Goal: Transaction & Acquisition: Download file/media

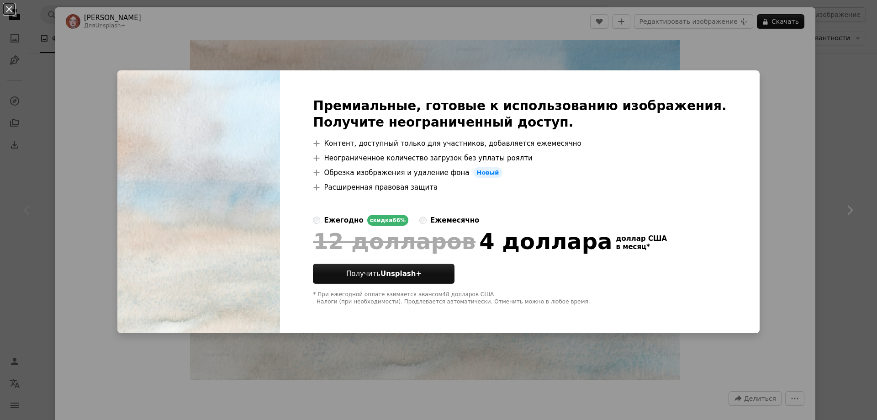
click at [768, 77] on div "An X shape Премиальные, готовые к использованию изображения. Получите неогранич…" at bounding box center [438, 210] width 877 height 420
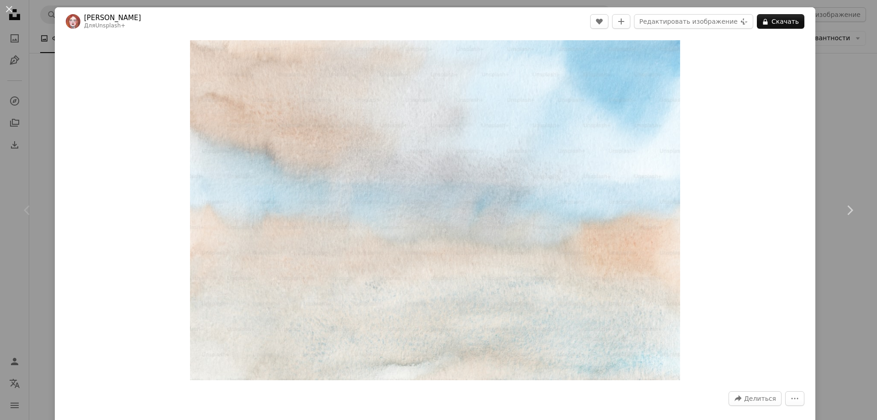
click at [825, 59] on div "An X shape Chevron left Chevron right [PERSON_NAME] Для Unsplash+ A heart A plu…" at bounding box center [438, 210] width 877 height 420
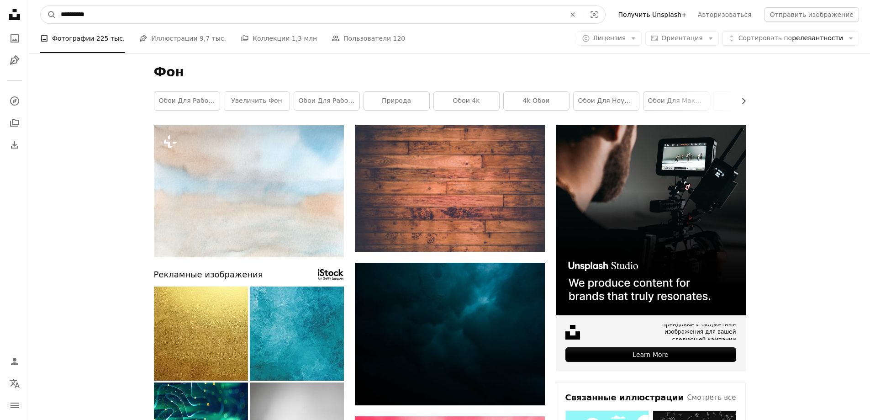
click at [148, 11] on input "**********" at bounding box center [309, 14] width 507 height 17
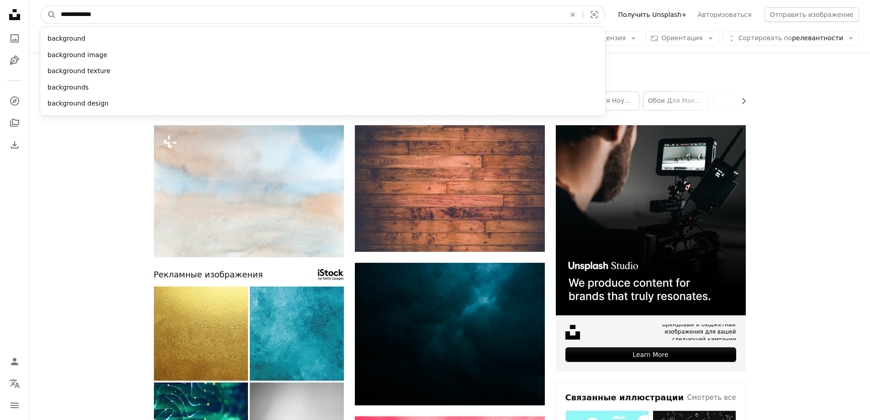
type input "**********"
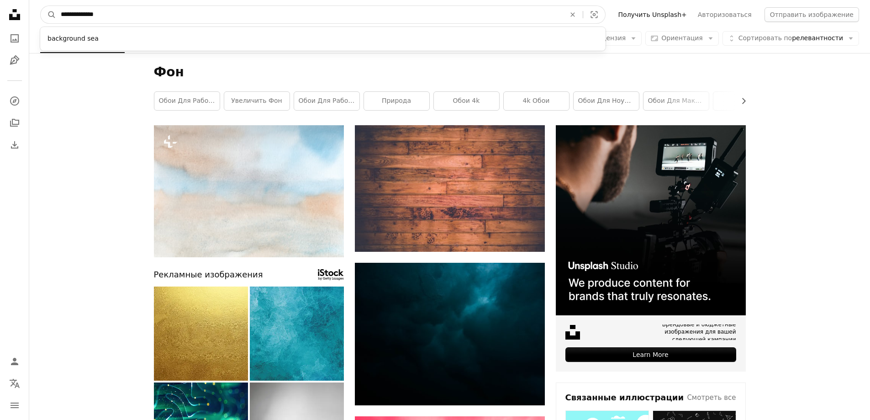
click button "A magnifying glass" at bounding box center [49, 14] width 16 height 17
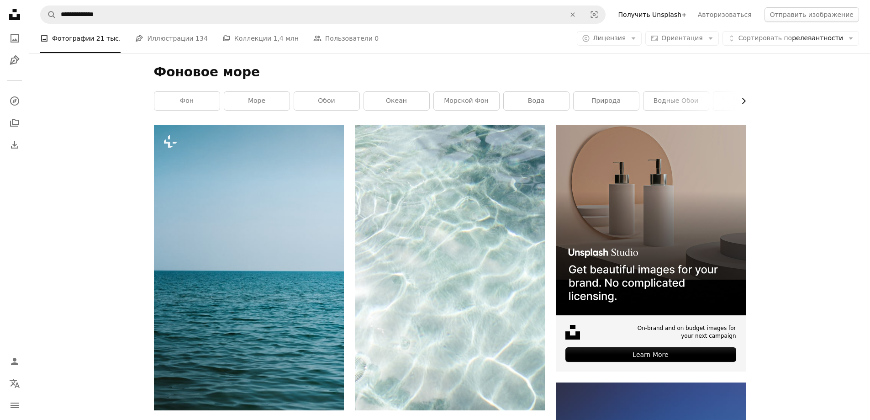
click at [742, 98] on icon "Chevron right" at bounding box center [743, 100] width 9 height 9
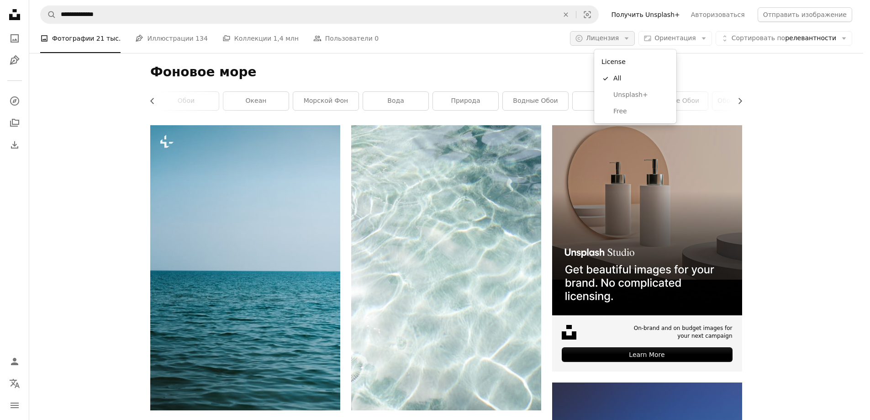
click at [631, 39] on icon "Arrow down" at bounding box center [627, 38] width 8 height 8
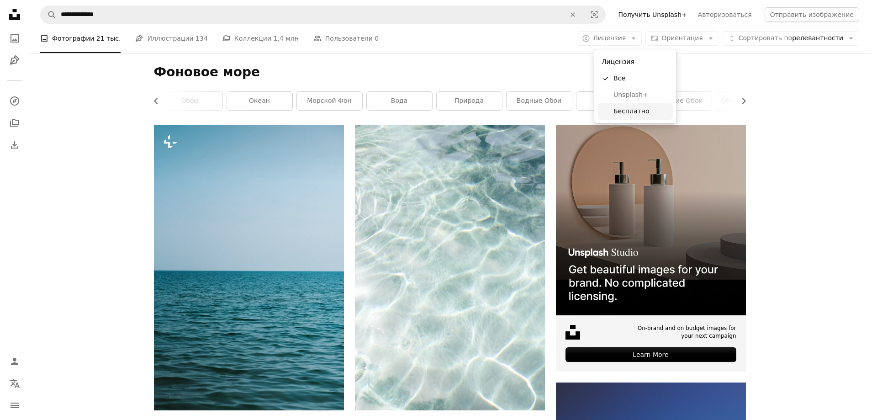
click at [639, 114] on font "Бесплатно" at bounding box center [632, 110] width 36 height 7
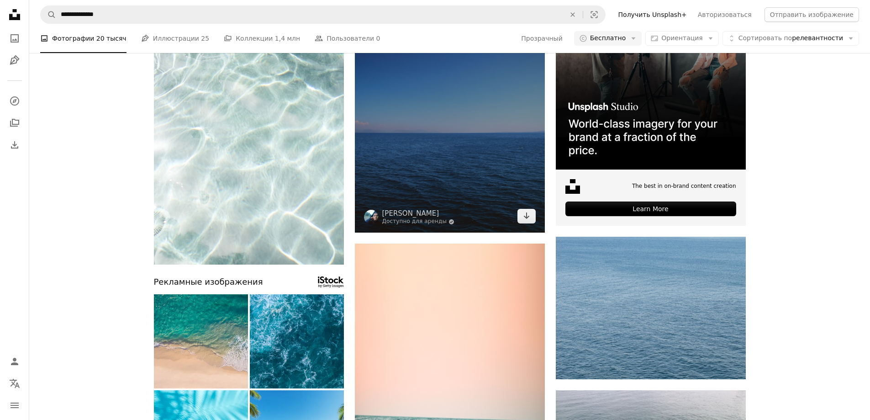
scroll to position [46, 0]
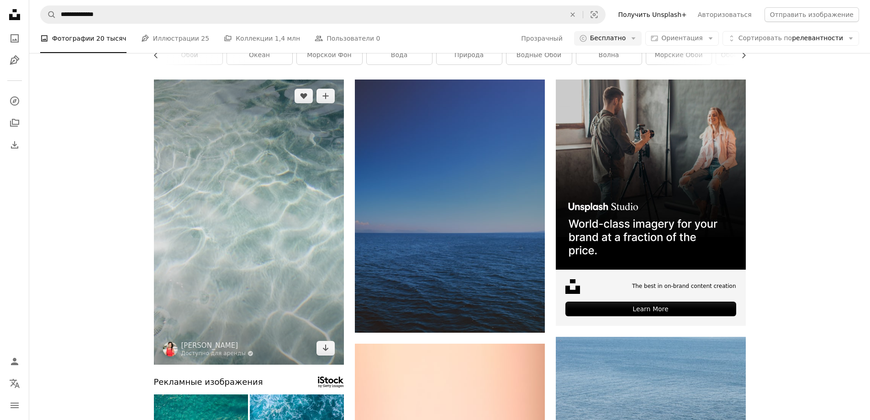
click at [255, 232] on img at bounding box center [249, 221] width 190 height 285
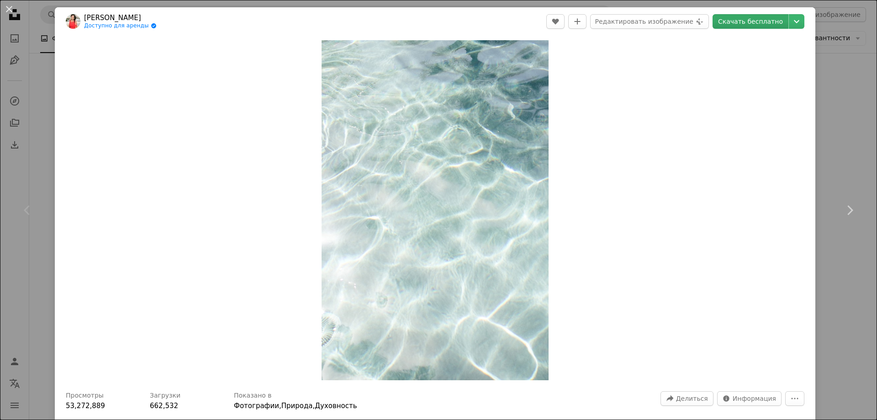
click at [754, 22] on font "Скачать бесплатно" at bounding box center [750, 21] width 65 height 7
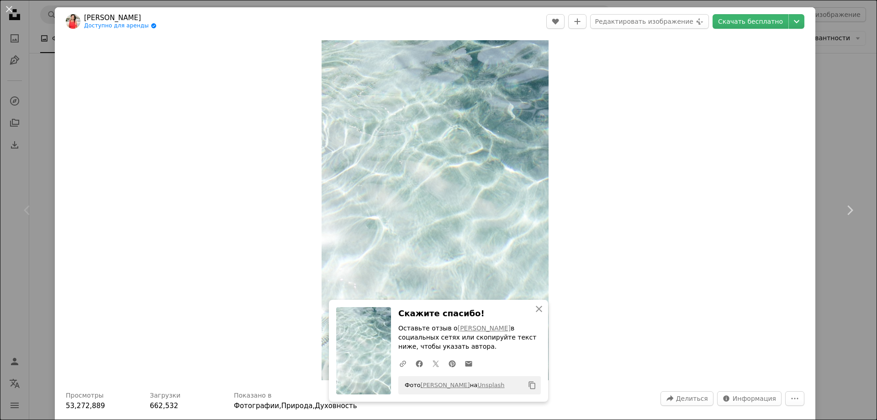
click at [824, 282] on div "An X shape Chevron left Chevron right [PERSON_NAME] Доступно для аренды A check…" at bounding box center [438, 210] width 877 height 420
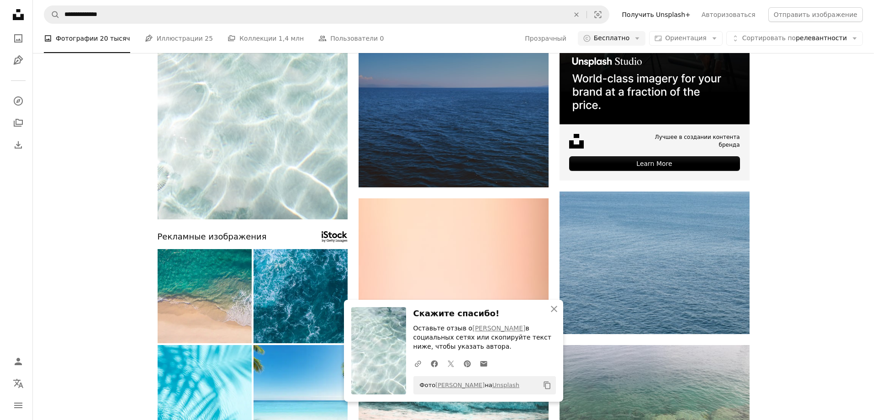
scroll to position [91, 0]
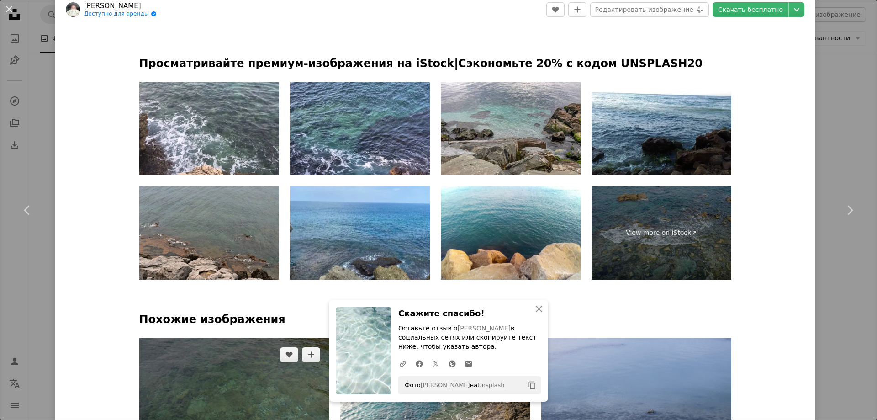
scroll to position [457, 0]
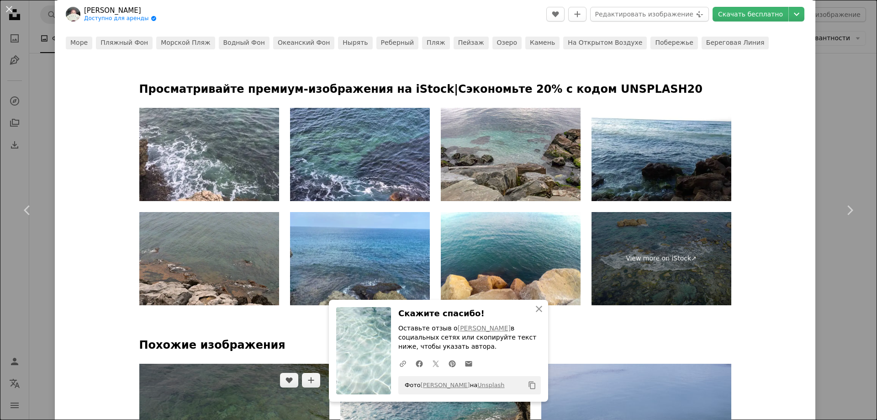
click at [219, 364] on img at bounding box center [234, 427] width 190 height 127
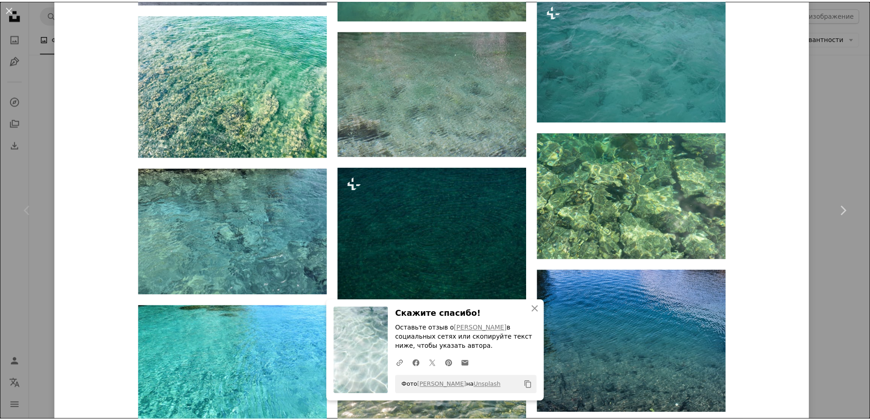
scroll to position [731, 0]
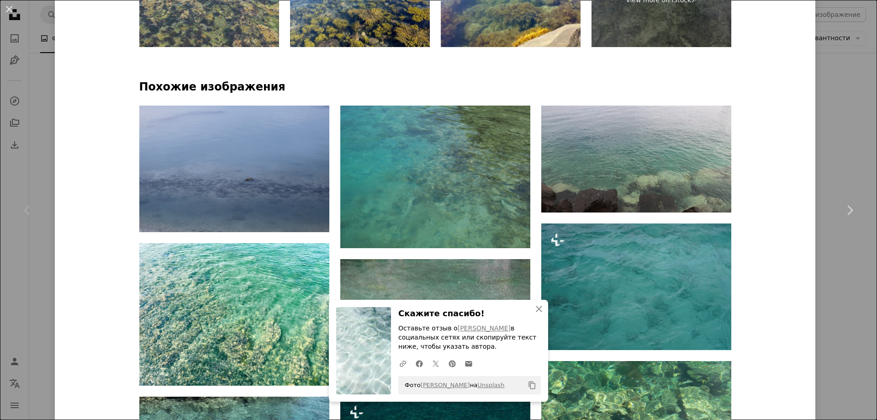
click at [823, 67] on div "An X shape Chevron left Chevron right энгин акюрт Доступно для аренды A checkma…" at bounding box center [438, 210] width 877 height 420
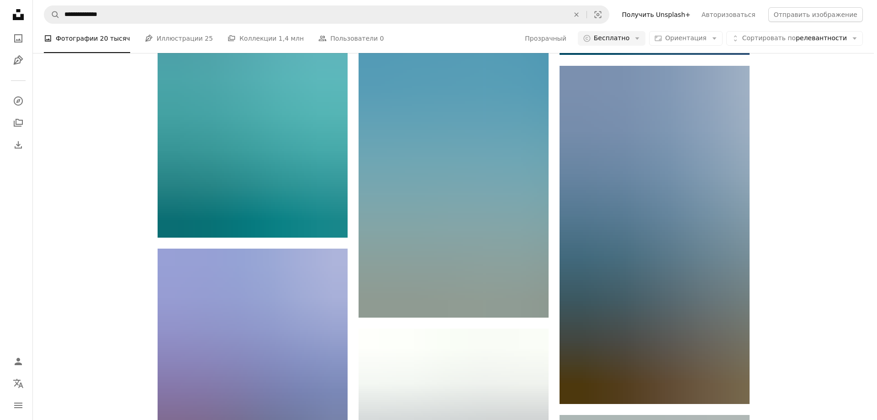
scroll to position [914, 0]
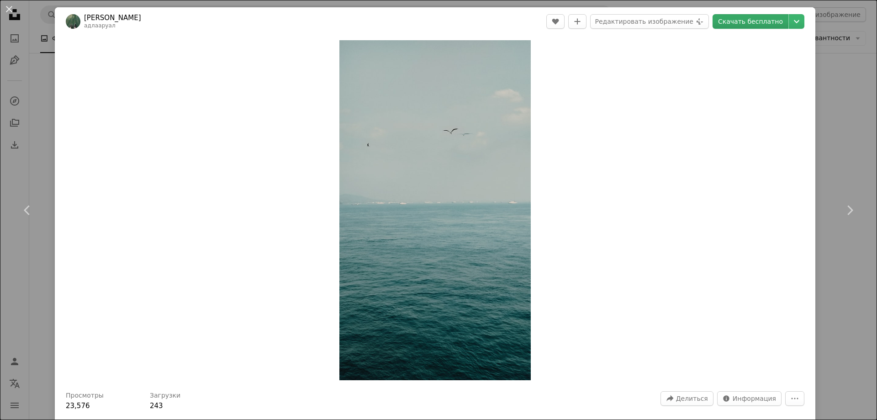
click at [739, 21] on font "Скачать бесплатно" at bounding box center [750, 21] width 65 height 7
